Goal: Task Accomplishment & Management: Use online tool/utility

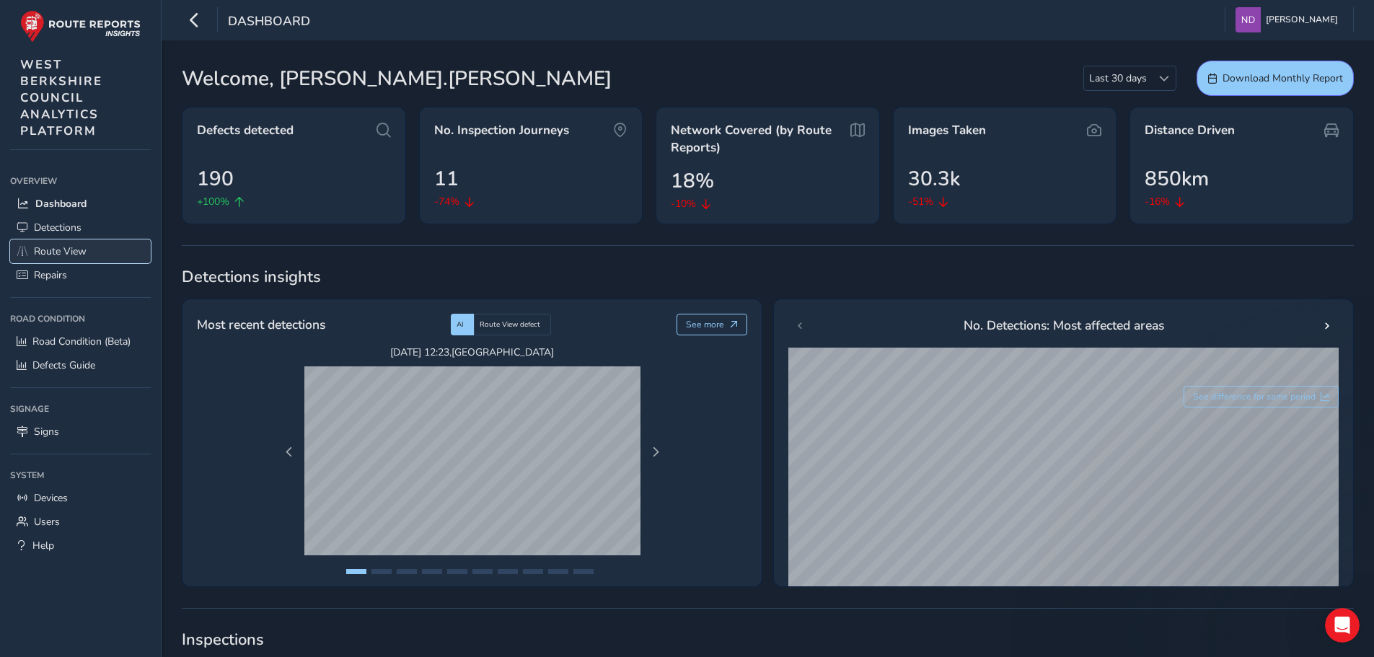
click at [52, 252] on span "Route View" at bounding box center [60, 251] width 53 height 14
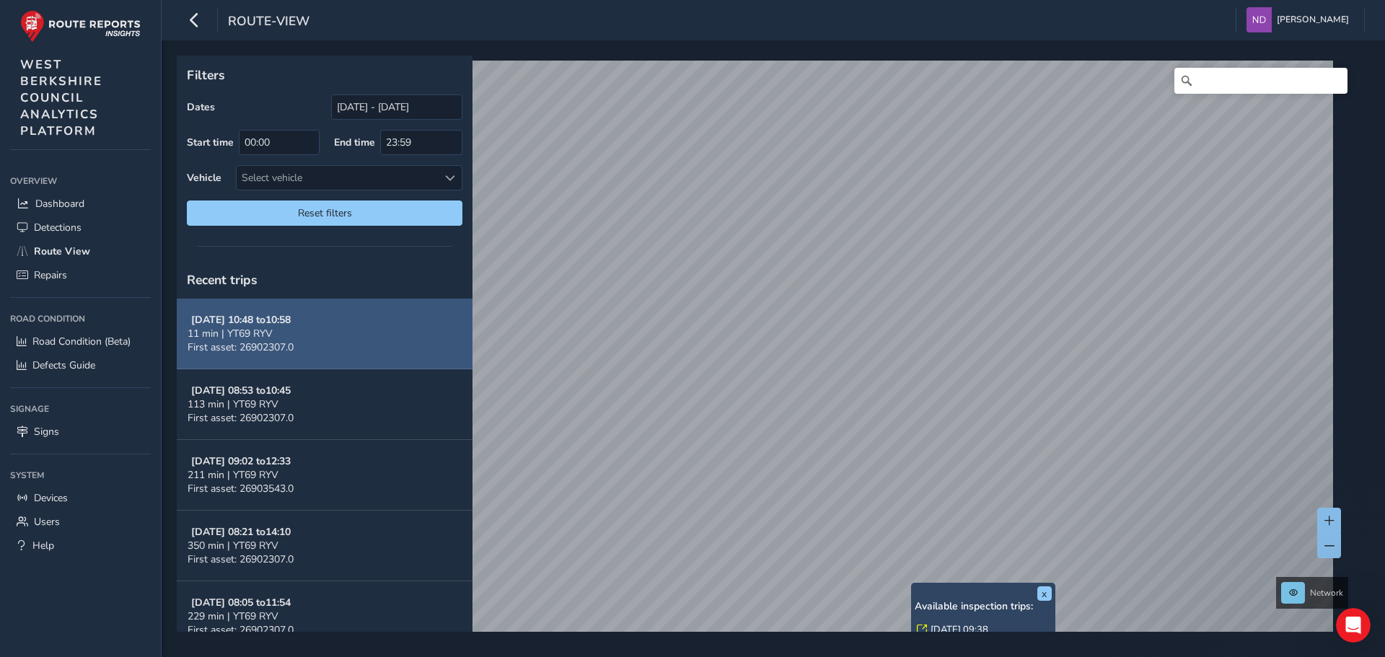
click at [306, 331] on button "[DATE] 10:48 to 10:58 11 min | YT69 RYV First asset: 26902307.0" at bounding box center [325, 334] width 296 height 71
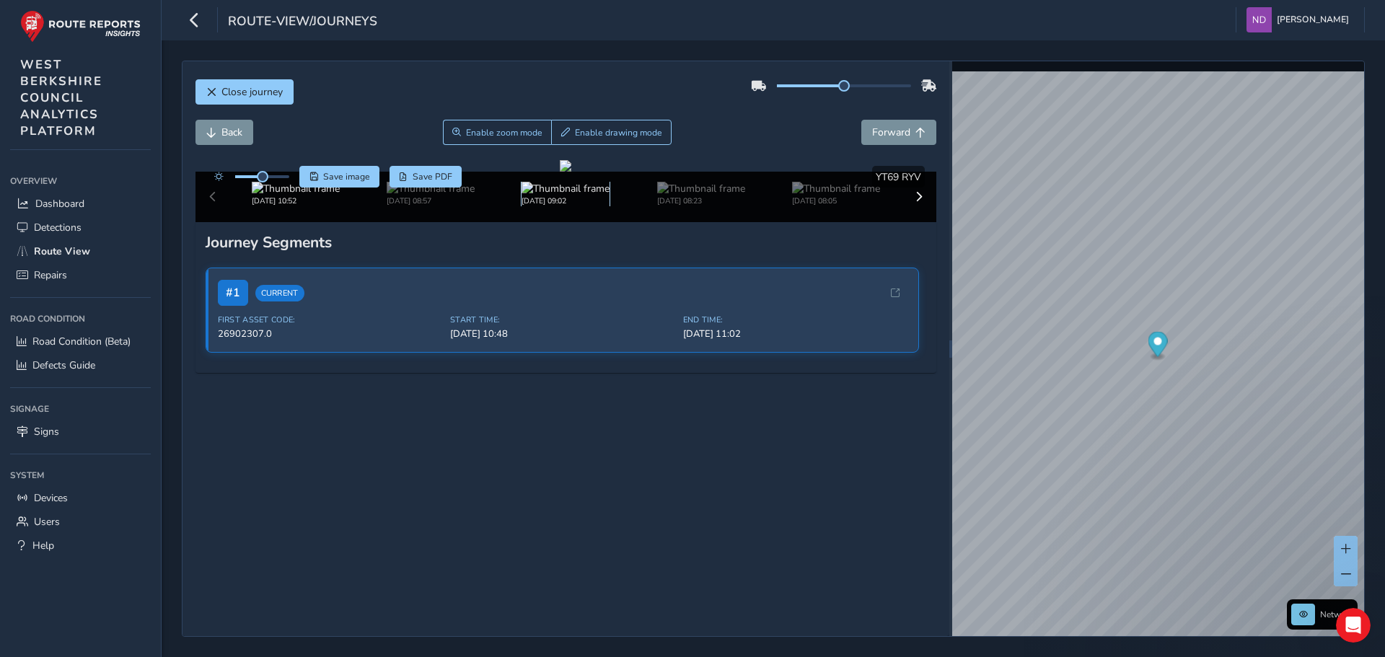
click at [578, 195] on img at bounding box center [565, 189] width 88 height 14
click at [668, 195] on img at bounding box center [701, 189] width 88 height 14
click at [800, 195] on img at bounding box center [836, 189] width 88 height 14
click at [914, 202] on span at bounding box center [919, 197] width 10 height 10
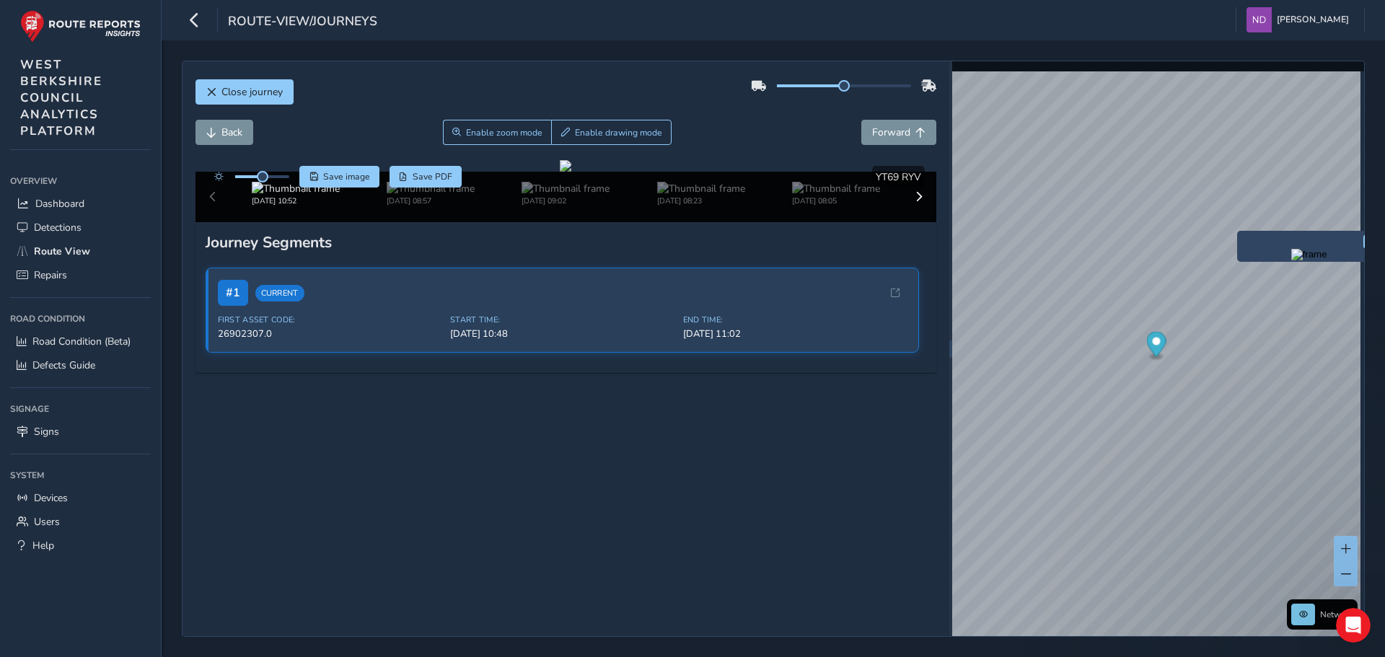
click at [1308, 260] on img "Preview frame" at bounding box center [1309, 255] width 36 height 12
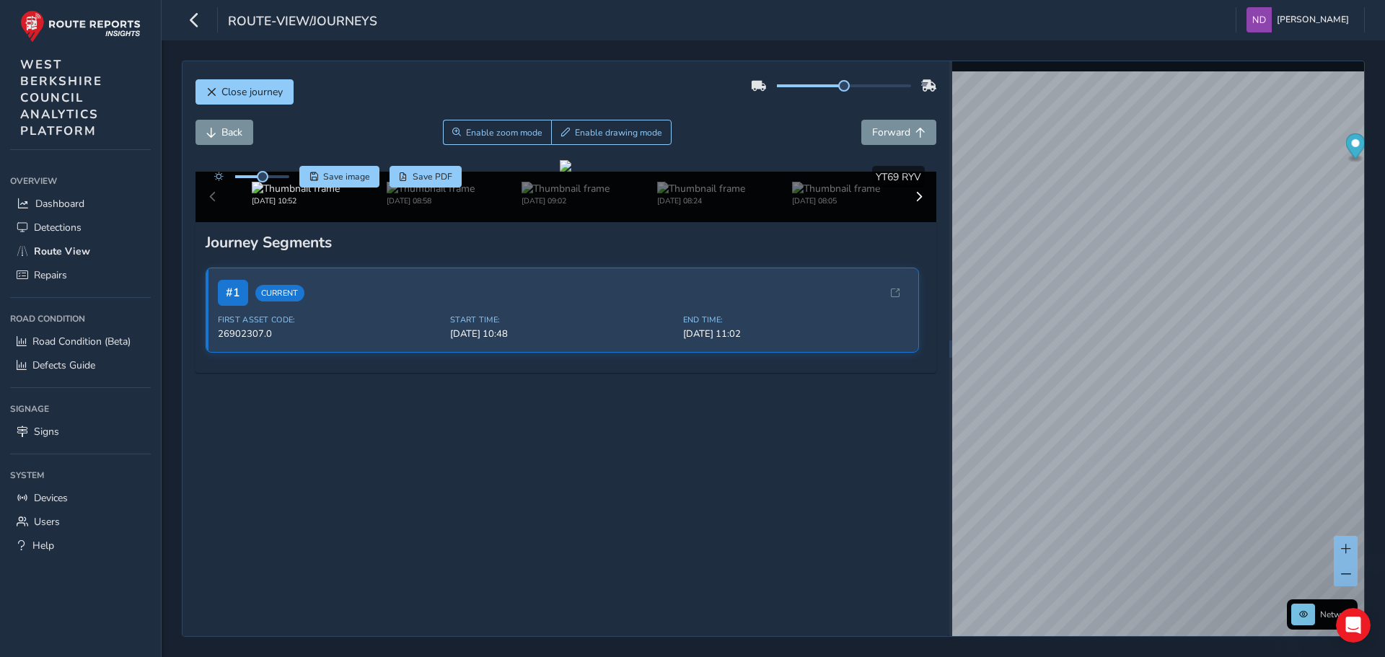
click at [1384, 227] on div "Close journey Back Enable zoom mode Enable drawing mode Forward Click and Drag …" at bounding box center [773, 348] width 1223 height 617
click at [421, 195] on img at bounding box center [431, 189] width 88 height 14
click at [281, 195] on img at bounding box center [296, 189] width 88 height 14
click at [208, 222] on div "[DATE] 10:52 [DATE] 08:58 [DATE] 09:02 [DATE] 08:24 [DATE] 08:05 [DATE] 08:16 […" at bounding box center [565, 197] width 741 height 50
click at [212, 222] on div "[DATE] 10:52 [DATE] 08:58 [DATE] 09:02 [DATE] 08:24 [DATE] 08:05 [DATE] 08:16 […" at bounding box center [565, 197] width 741 height 50
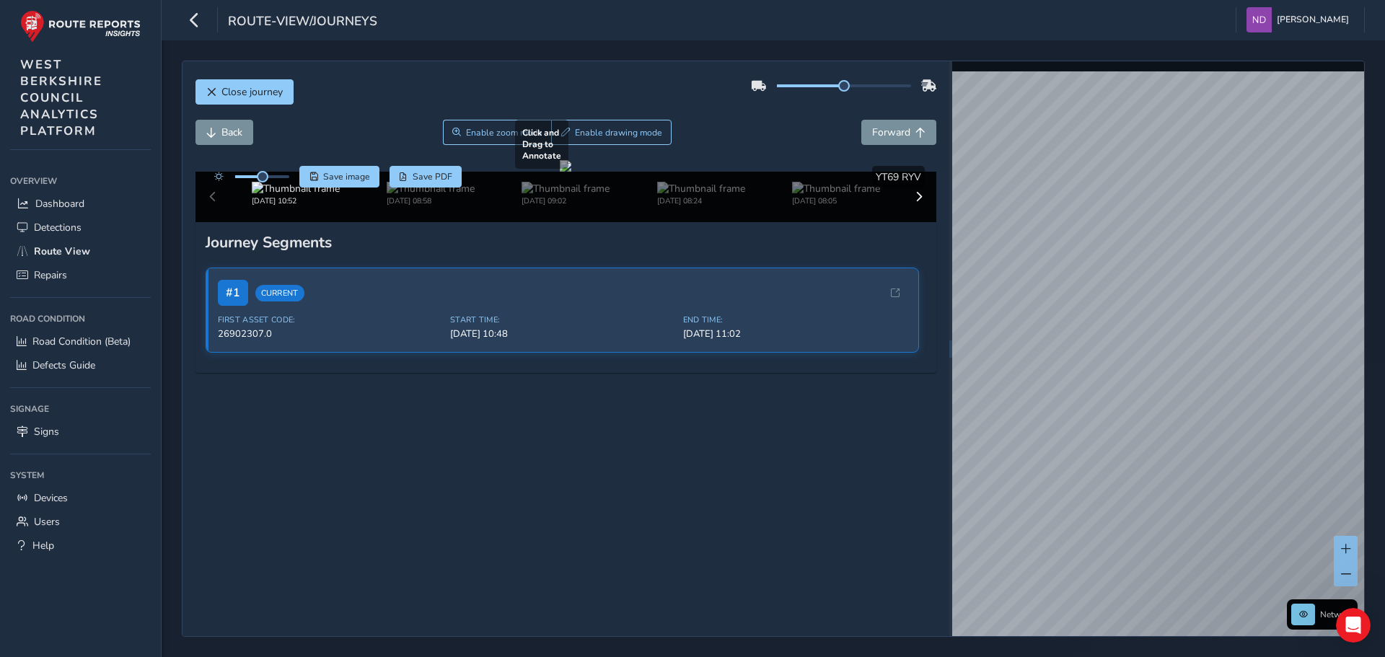
drag, startPoint x: 371, startPoint y: 386, endPoint x: 428, endPoint y: 356, distance: 64.8
click at [571, 172] on div at bounding box center [566, 166] width 12 height 12
click at [209, 222] on div "[DATE] 10:52 [DATE] 08:58 [DATE] 09:02 [DATE] 08:24 [DATE] 08:05 [DATE] 08:16 […" at bounding box center [565, 197] width 741 height 50
click at [1087, 646] on div "Close journey Back Enable zoom mode Enable drawing mode Forward Click and Drag …" at bounding box center [773, 348] width 1223 height 617
click at [221, 125] on button "Back" at bounding box center [224, 132] width 58 height 25
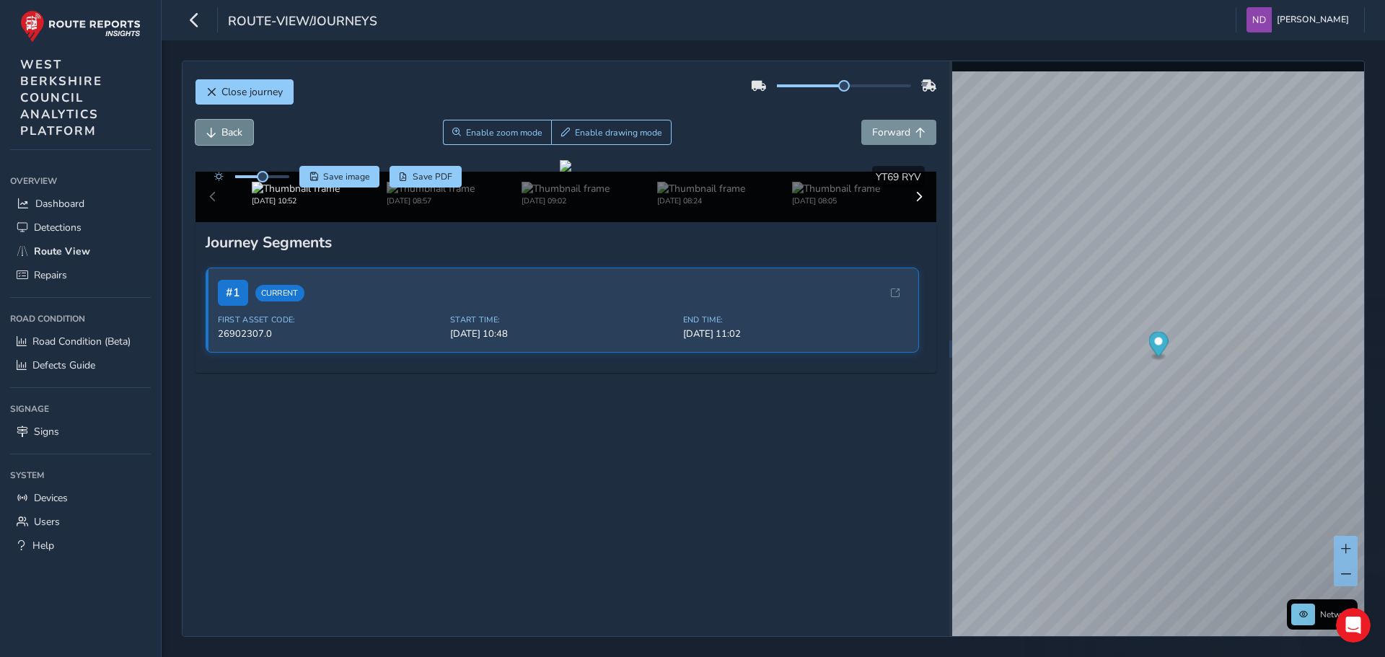
click at [220, 140] on button "Back" at bounding box center [224, 132] width 58 height 25
click at [890, 132] on span "Forward" at bounding box center [891, 132] width 38 height 14
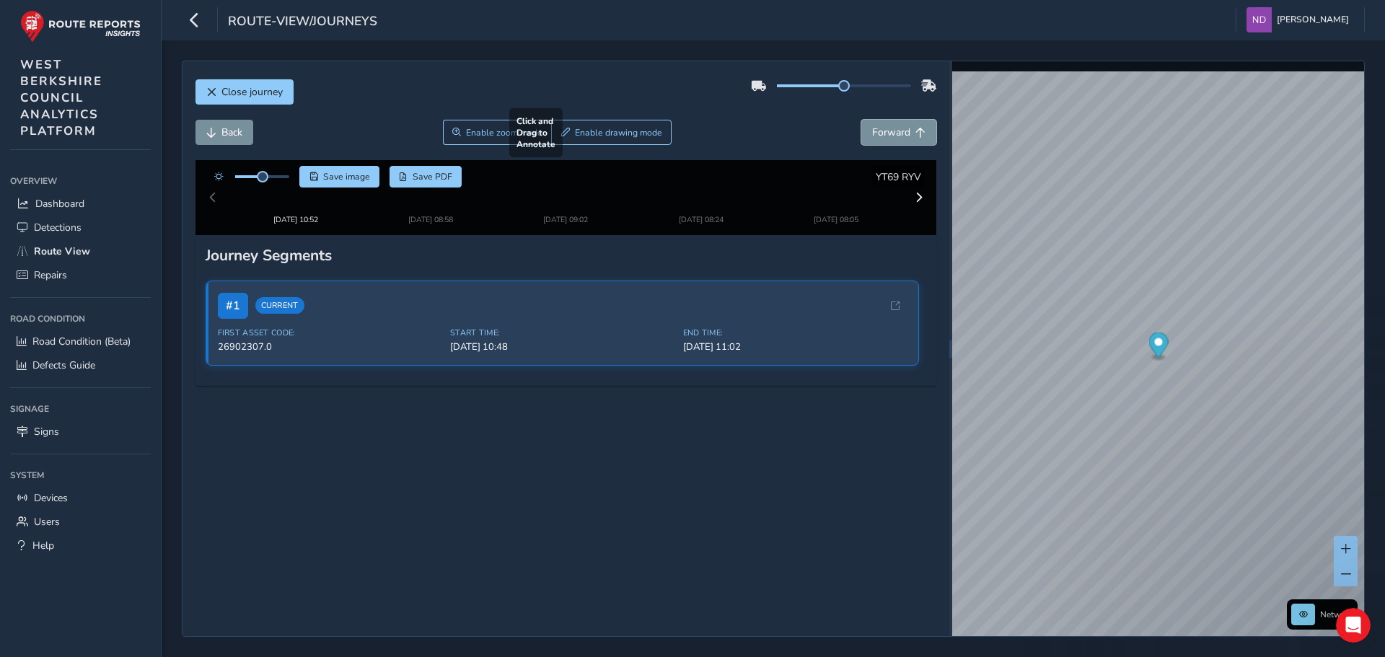
scroll to position [72, 0]
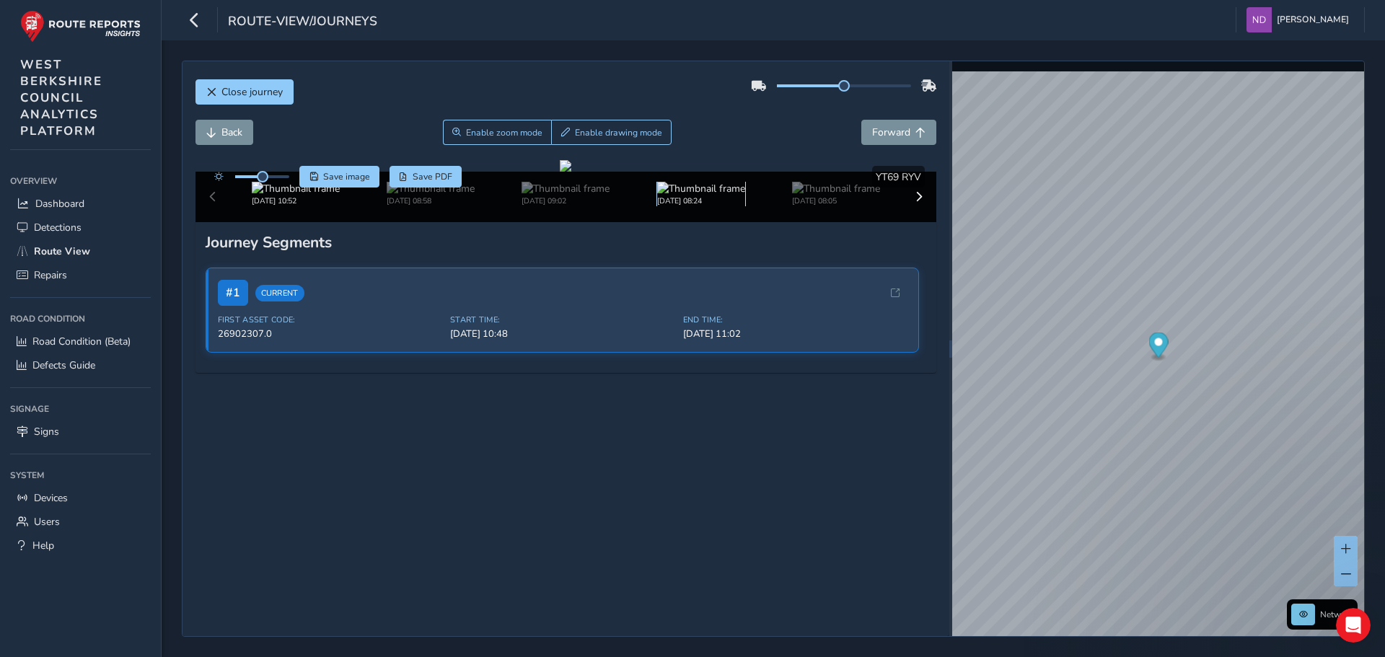
click at [699, 195] on img at bounding box center [701, 189] width 88 height 14
click at [286, 195] on img at bounding box center [296, 189] width 88 height 14
click at [241, 95] on span "Close journey" at bounding box center [251, 92] width 61 height 14
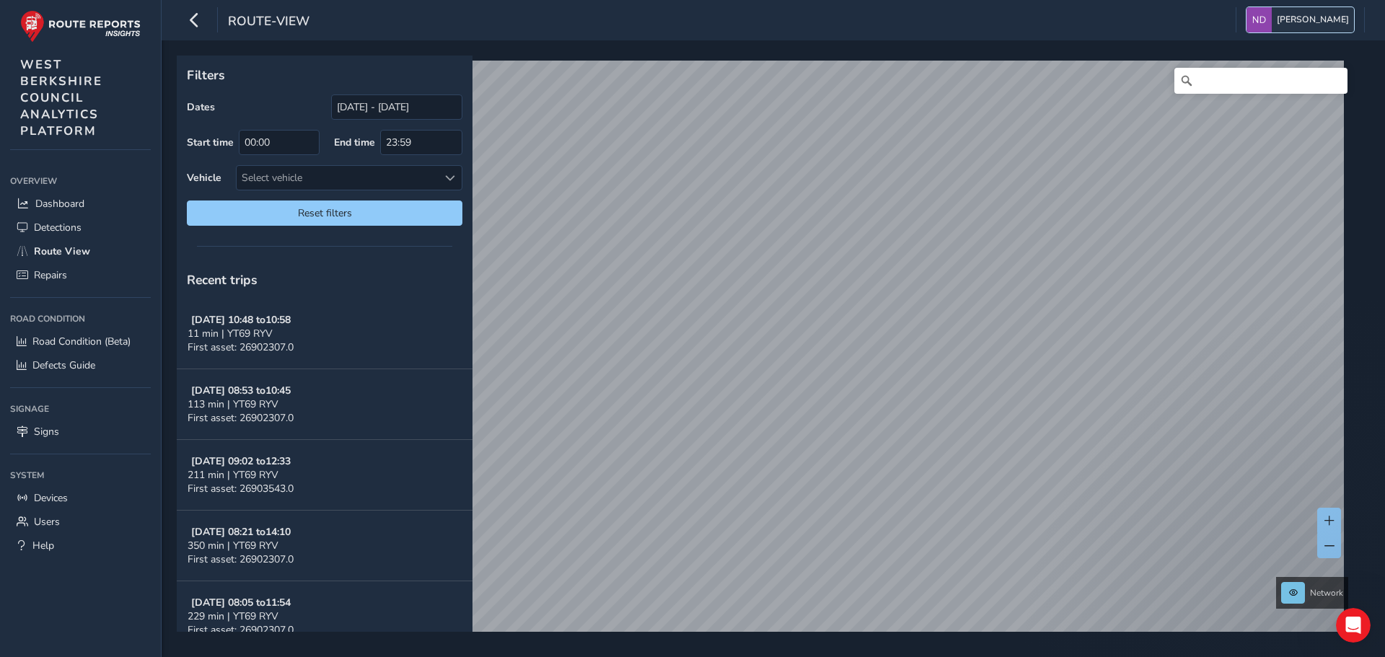
click at [1329, 22] on span "[PERSON_NAME]" at bounding box center [1312, 19] width 72 height 25
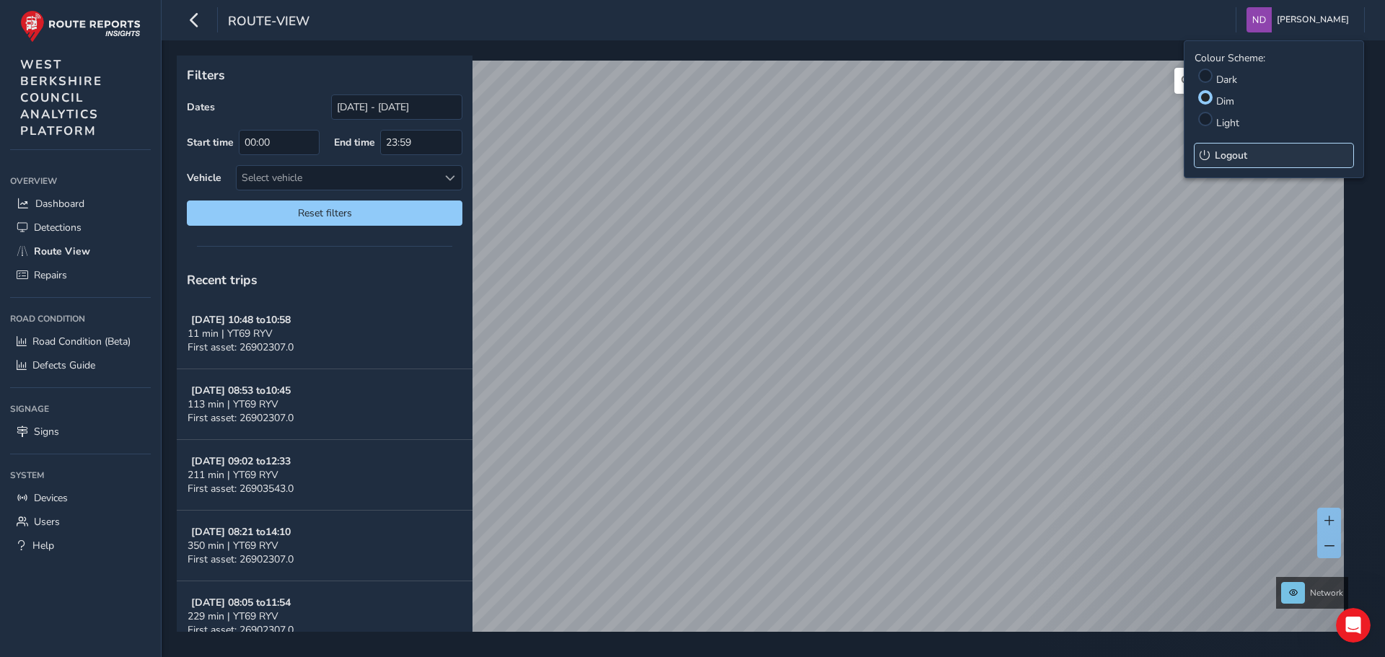
click at [1227, 154] on span "Logout" at bounding box center [1230, 156] width 32 height 14
